Goal: Task Accomplishment & Management: Use online tool/utility

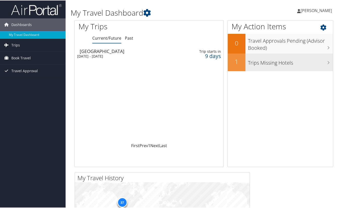
click at [268, 65] on h3 "Trips Missing Hotels" at bounding box center [290, 61] width 85 height 10
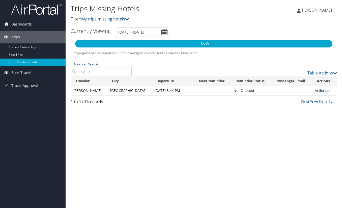
click at [323, 93] on link "Actions" at bounding box center [323, 90] width 16 height 5
click at [286, 141] on div "Trips Missing Hotels Filter: My trips missing hotels Erica Smuin Erica Smuin My…" at bounding box center [204, 104] width 277 height 208
click at [31, 73] on link "Book Travel" at bounding box center [33, 72] width 66 height 13
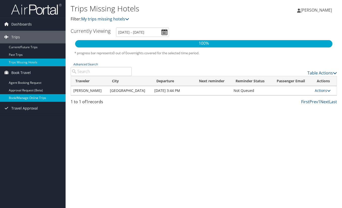
click at [42, 98] on link "Book/Manage Online Trips" at bounding box center [33, 98] width 66 height 8
